Goal: Task Accomplishment & Management: Use online tool/utility

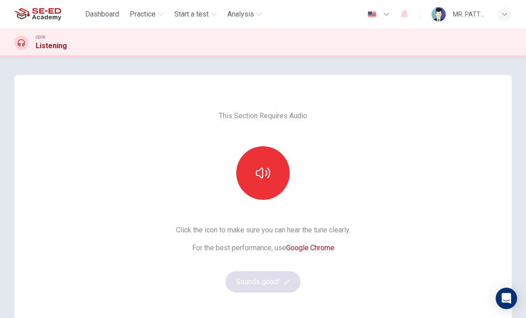
click at [150, 4] on div "Dashboard Practice Start a test Analysis English en ​ MR. PATTECHIN PHINITRATCH…" at bounding box center [263, 14] width 498 height 29
click at [186, 11] on span "Start a test" at bounding box center [191, 14] width 34 height 11
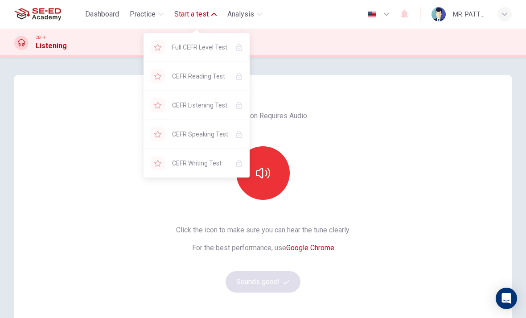
click at [122, 20] on button "Dashboard" at bounding box center [102, 14] width 41 height 16
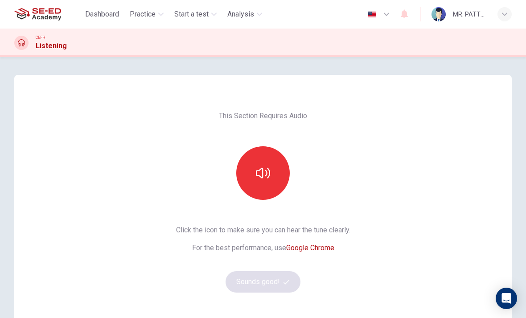
click at [91, 11] on span "Dashboard" at bounding box center [102, 14] width 34 height 11
click at [93, 13] on span "Dashboard" at bounding box center [102, 14] width 34 height 11
click at [104, 22] on button "Dashboard" at bounding box center [102, 14] width 41 height 16
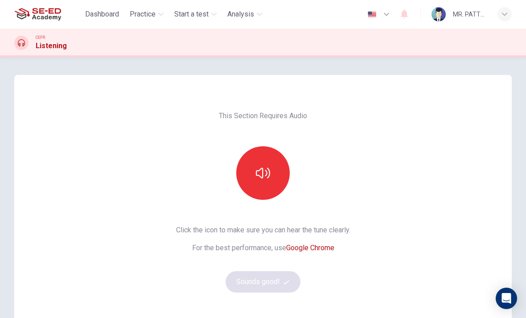
click at [104, 21] on button "Dashboard" at bounding box center [102, 14] width 41 height 16
click at [35, 17] on img at bounding box center [37, 14] width 47 height 18
click at [132, 15] on span "Practice" at bounding box center [143, 14] width 26 height 11
click at [145, 13] on span "Practice" at bounding box center [143, 14] width 26 height 11
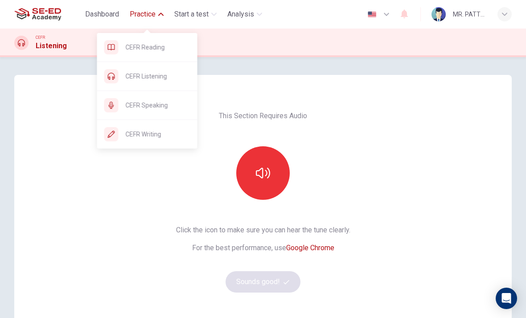
click at [116, 134] on div at bounding box center [111, 134] width 14 height 14
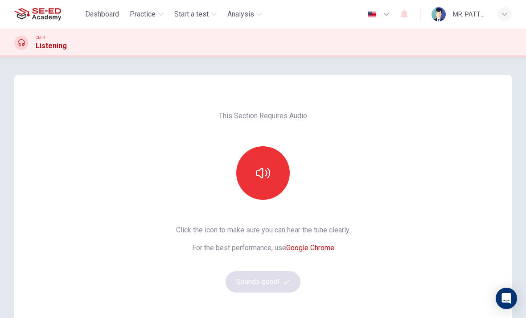
click at [3, 3] on div "Dashboard Practice Start a test Analysis English en ​ MR. PATTECHIN PHINITRATCH…" at bounding box center [263, 14] width 526 height 29
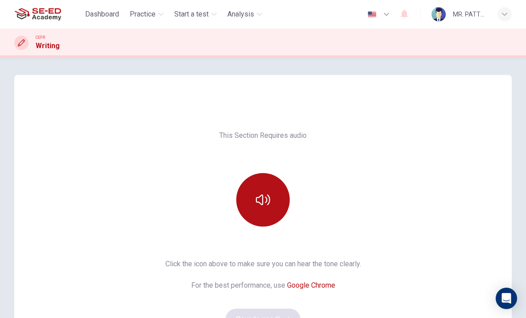
click at [256, 199] on icon "button" at bounding box center [263, 200] width 14 height 11
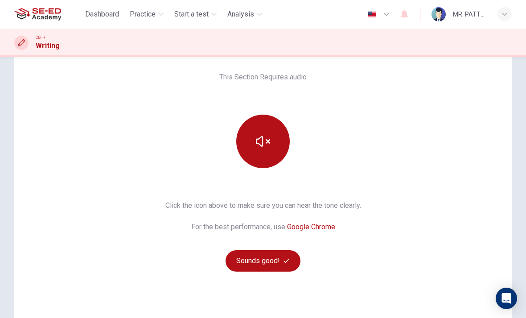
scroll to position [68, 0]
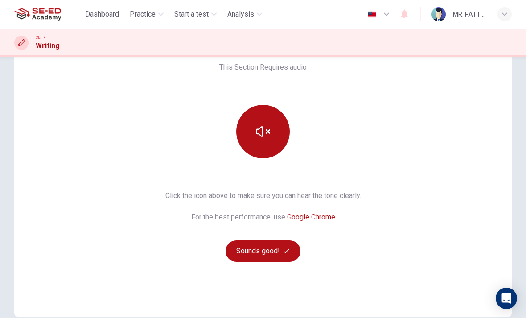
click at [269, 256] on button "Sounds good!" at bounding box center [263, 250] width 75 height 21
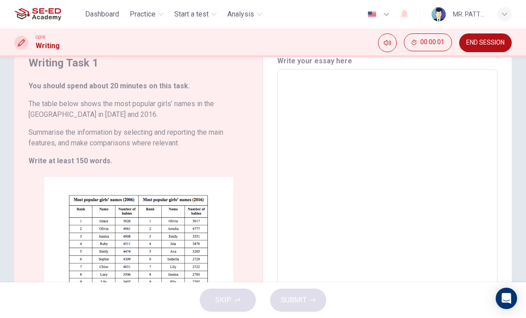
scroll to position [24, 0]
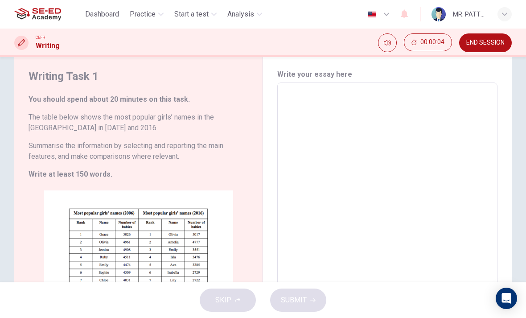
click at [148, 265] on button "Click to Zoom" at bounding box center [139, 267] width 78 height 21
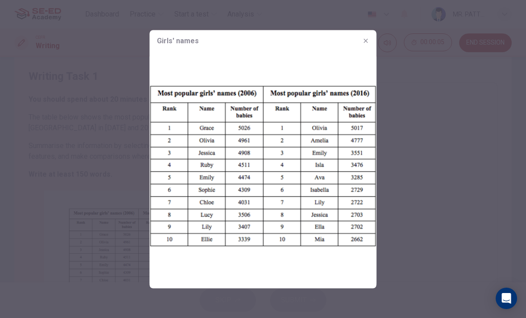
click at [94, 198] on div at bounding box center [263, 159] width 526 height 318
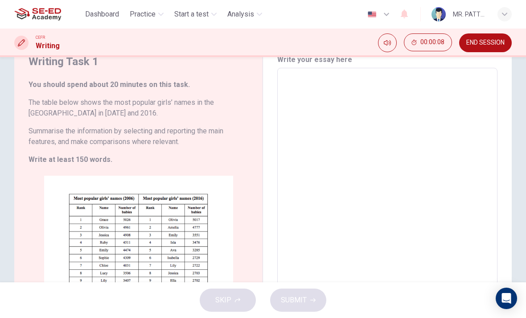
scroll to position [27, 0]
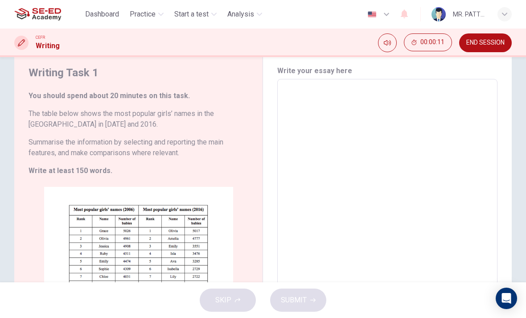
click at [419, 46] on button "00:00:11" at bounding box center [428, 42] width 48 height 18
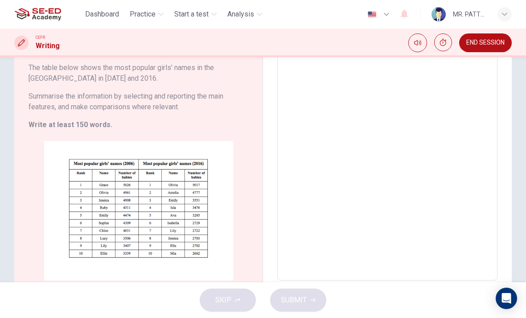
scroll to position [73, 0]
click at [345, 120] on textarea at bounding box center [388, 157] width 208 height 233
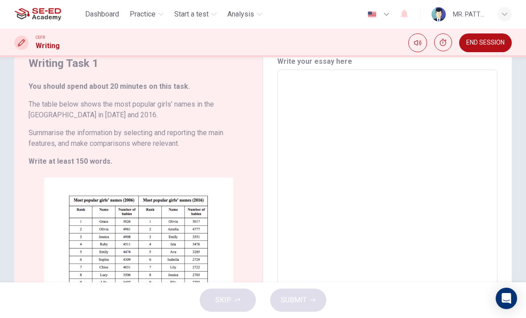
scroll to position [34, 0]
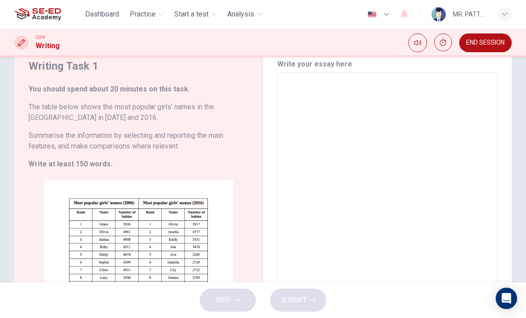
click at [316, 92] on textarea at bounding box center [388, 196] width 208 height 233
click at [292, 93] on textarea at bounding box center [388, 196] width 208 height 233
click at [291, 93] on textarea at bounding box center [388, 196] width 208 height 233
click at [279, 89] on div "x ​" at bounding box center [387, 196] width 220 height 248
click at [479, 41] on span "END SESSION" at bounding box center [486, 42] width 38 height 7
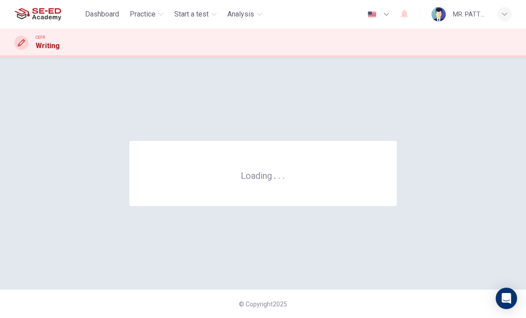
scroll to position [0, 0]
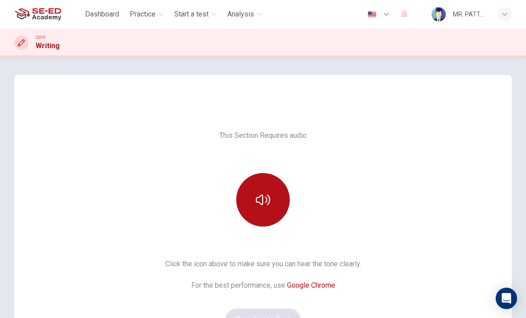
click at [241, 219] on div at bounding box center [263, 200] width 96 height 54
click at [253, 208] on button "button" at bounding box center [263, 200] width 54 height 54
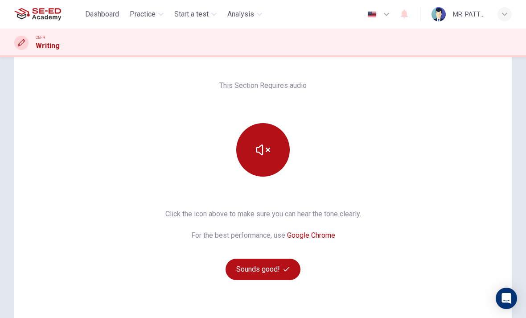
scroll to position [49, 0]
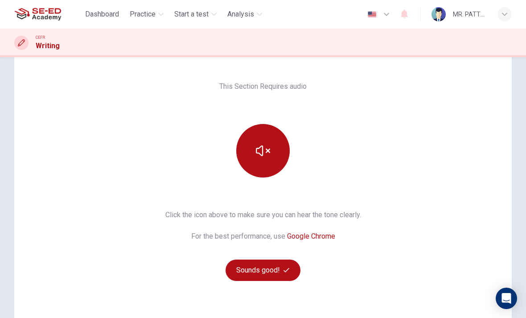
click at [245, 263] on button "Sounds good!" at bounding box center [263, 270] width 75 height 21
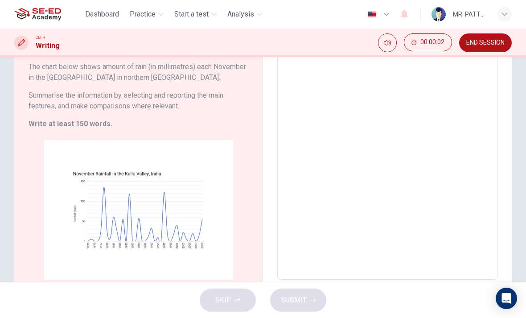
scroll to position [73, 0]
click at [9, 171] on div "Writing Task 1 You should spend about 20 minutes on this task. The chart below …" at bounding box center [263, 157] width 526 height 311
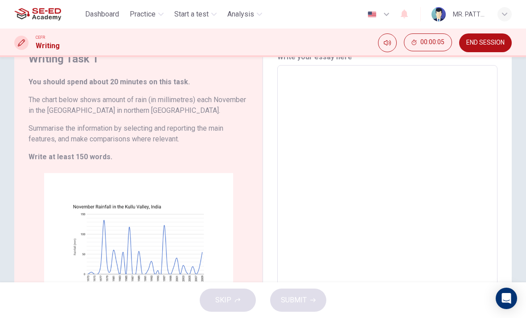
scroll to position [45, 0]
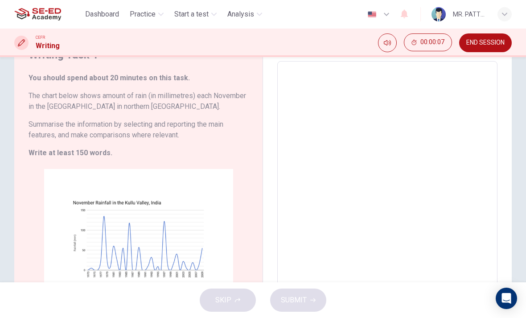
click at [423, 40] on span "00:00:07" at bounding box center [433, 42] width 24 height 7
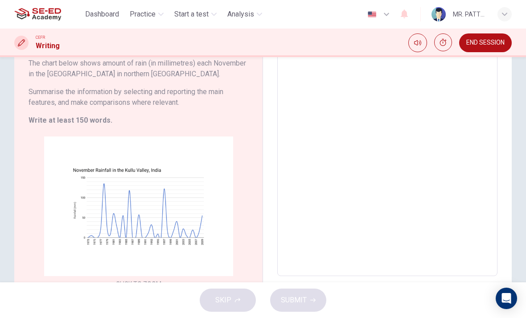
scroll to position [78, 0]
click at [321, 96] on textarea at bounding box center [388, 152] width 208 height 233
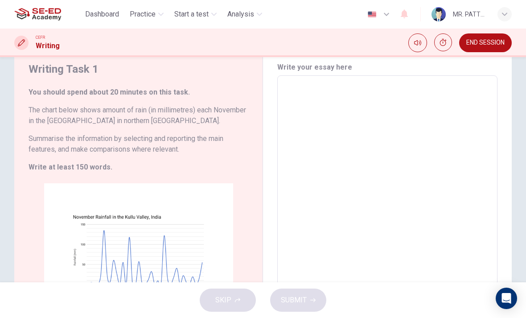
scroll to position [26, 0]
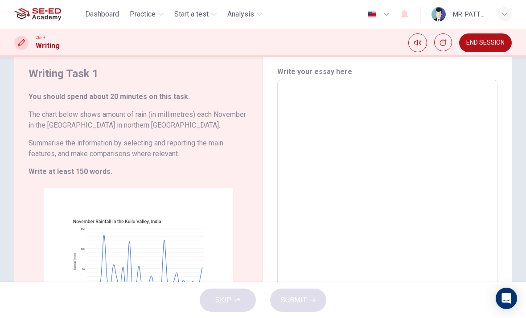
click at [290, 97] on textarea at bounding box center [388, 203] width 208 height 233
click at [302, 91] on textarea at bounding box center [388, 203] width 208 height 233
click at [286, 95] on textarea at bounding box center [388, 203] width 208 height 233
click at [284, 90] on textarea at bounding box center [388, 203] width 208 height 233
click at [285, 90] on textarea at bounding box center [388, 203] width 208 height 233
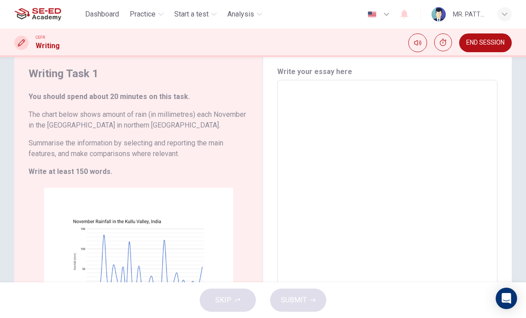
click at [297, 101] on textarea at bounding box center [388, 203] width 208 height 233
paste textarea
type textarea "x"
click at [315, 70] on h6 "Write your essay here" at bounding box center [387, 71] width 220 height 11
click at [492, 46] on span "END SESSION" at bounding box center [486, 42] width 38 height 7
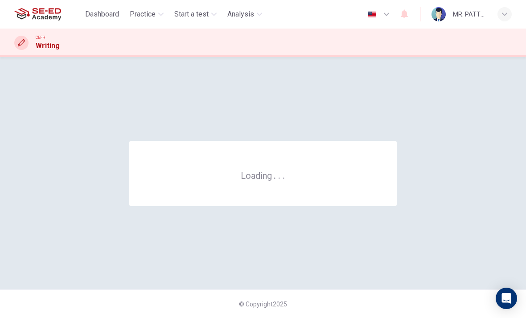
scroll to position [0, 0]
